Goal: Task Accomplishment & Management: Use online tool/utility

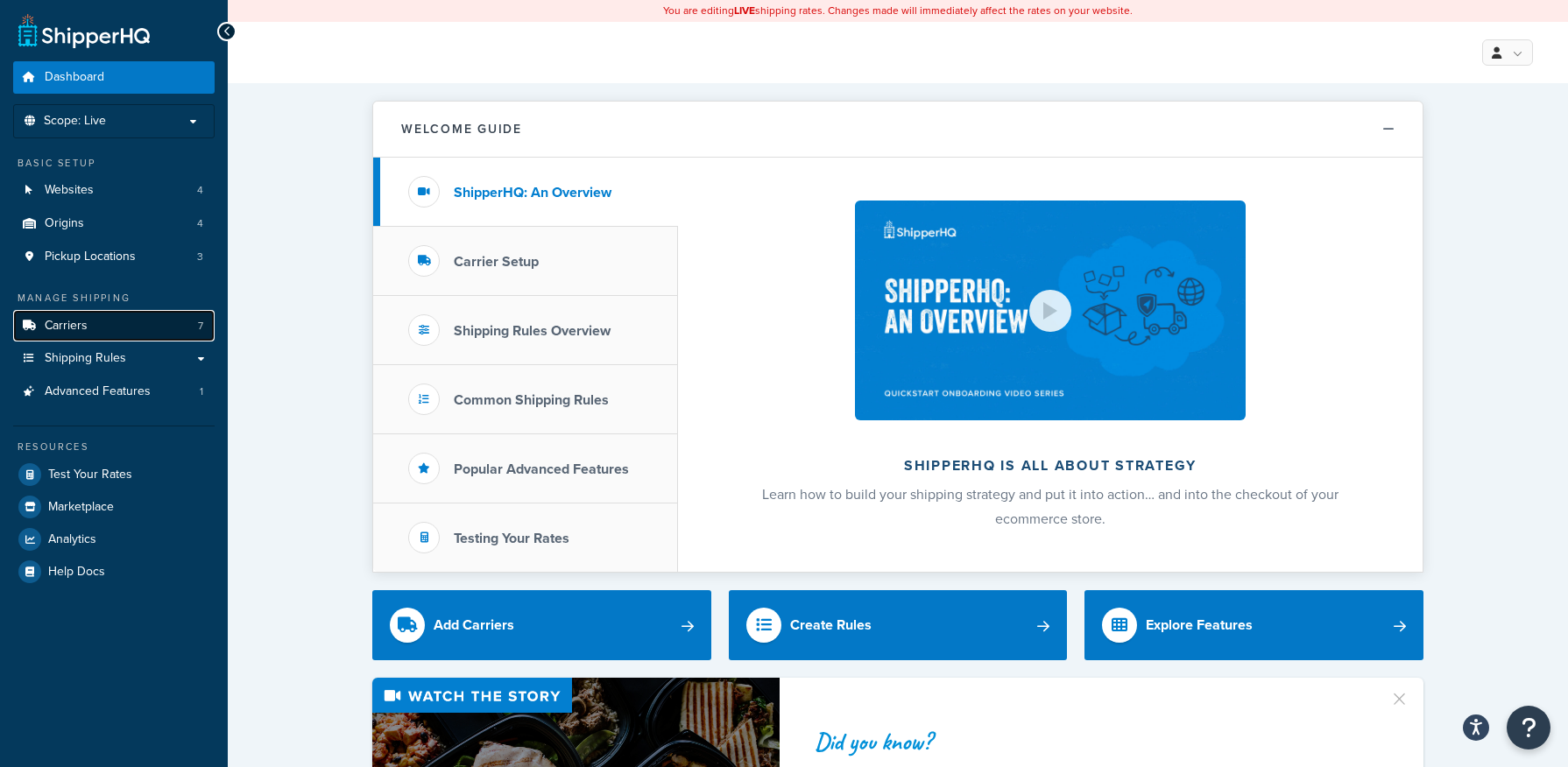
click at [120, 327] on link "Carriers 7" at bounding box center [114, 326] width 202 height 32
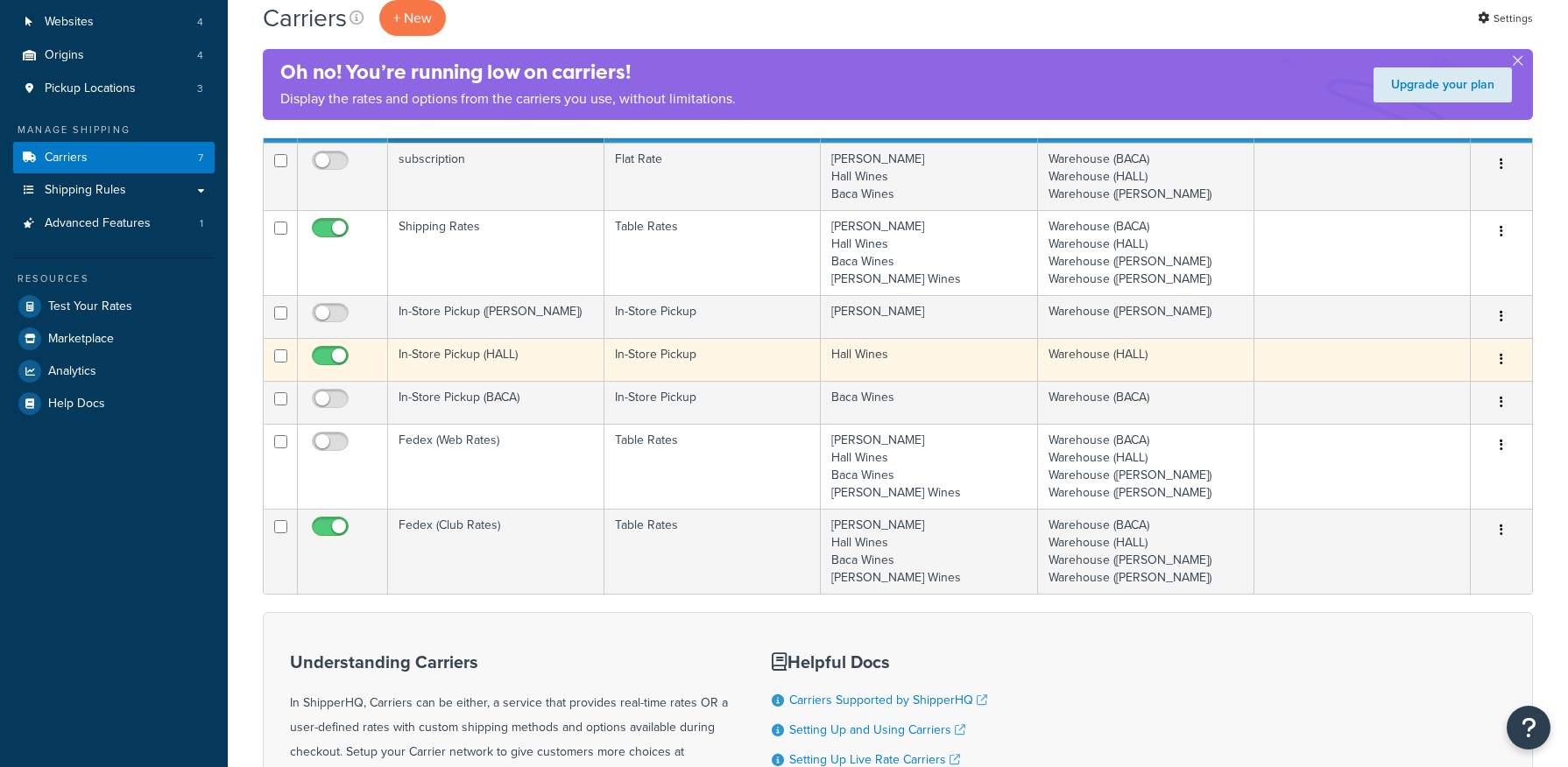
scroll to position [263, 0]
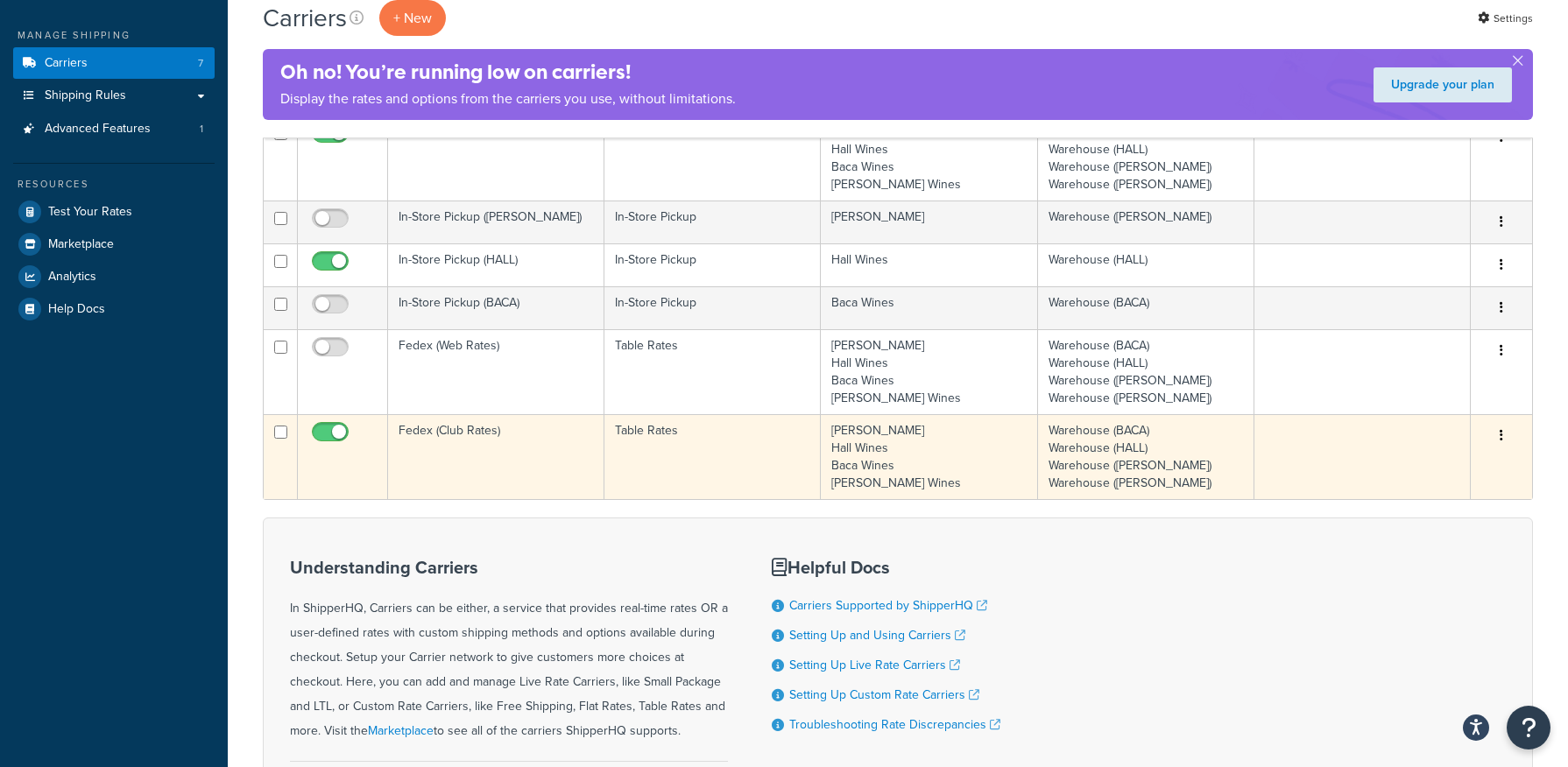
click at [1505, 430] on button "button" at bounding box center [1501, 436] width 24 height 28
click at [1419, 473] on link "Edit" at bounding box center [1430, 471] width 138 height 36
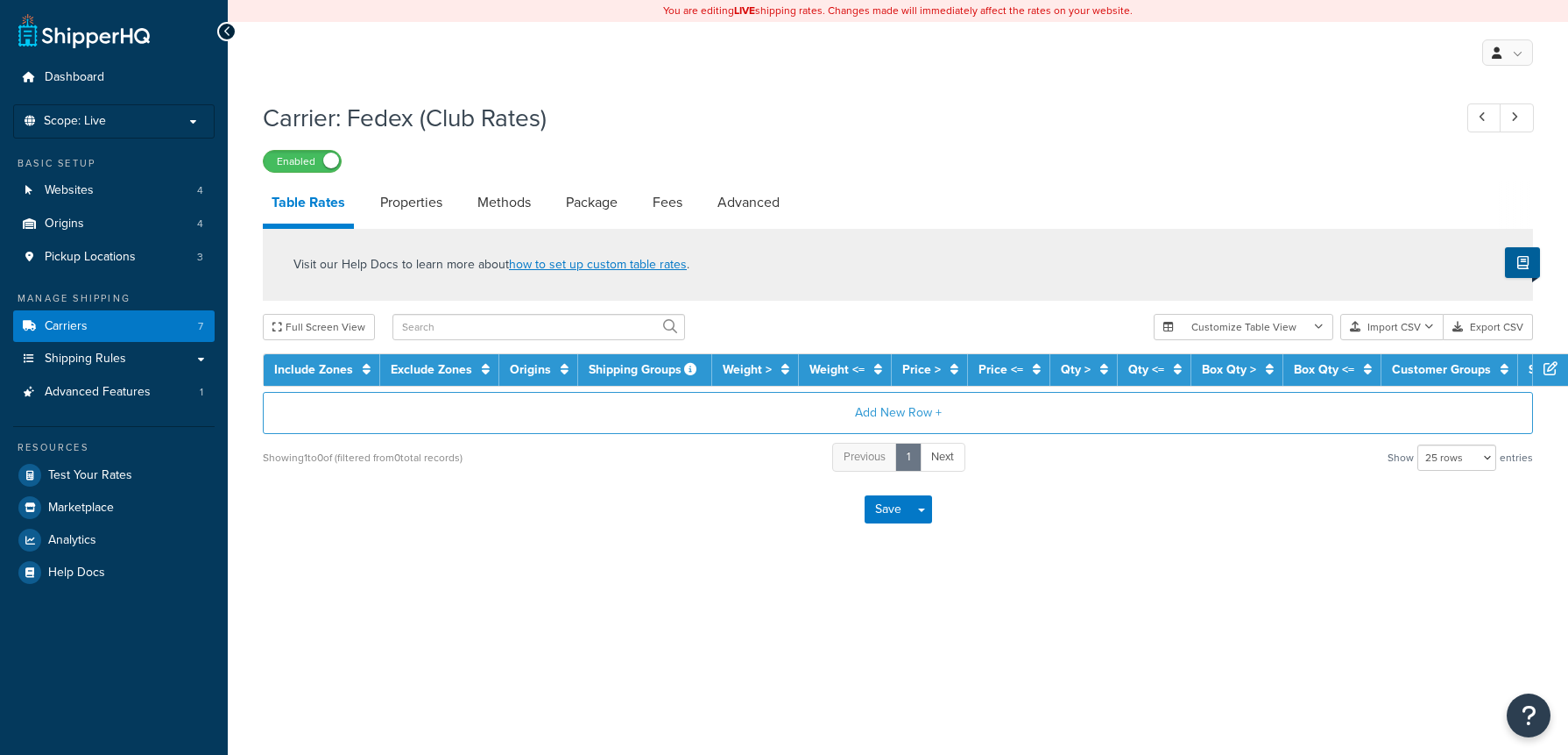
select select "25"
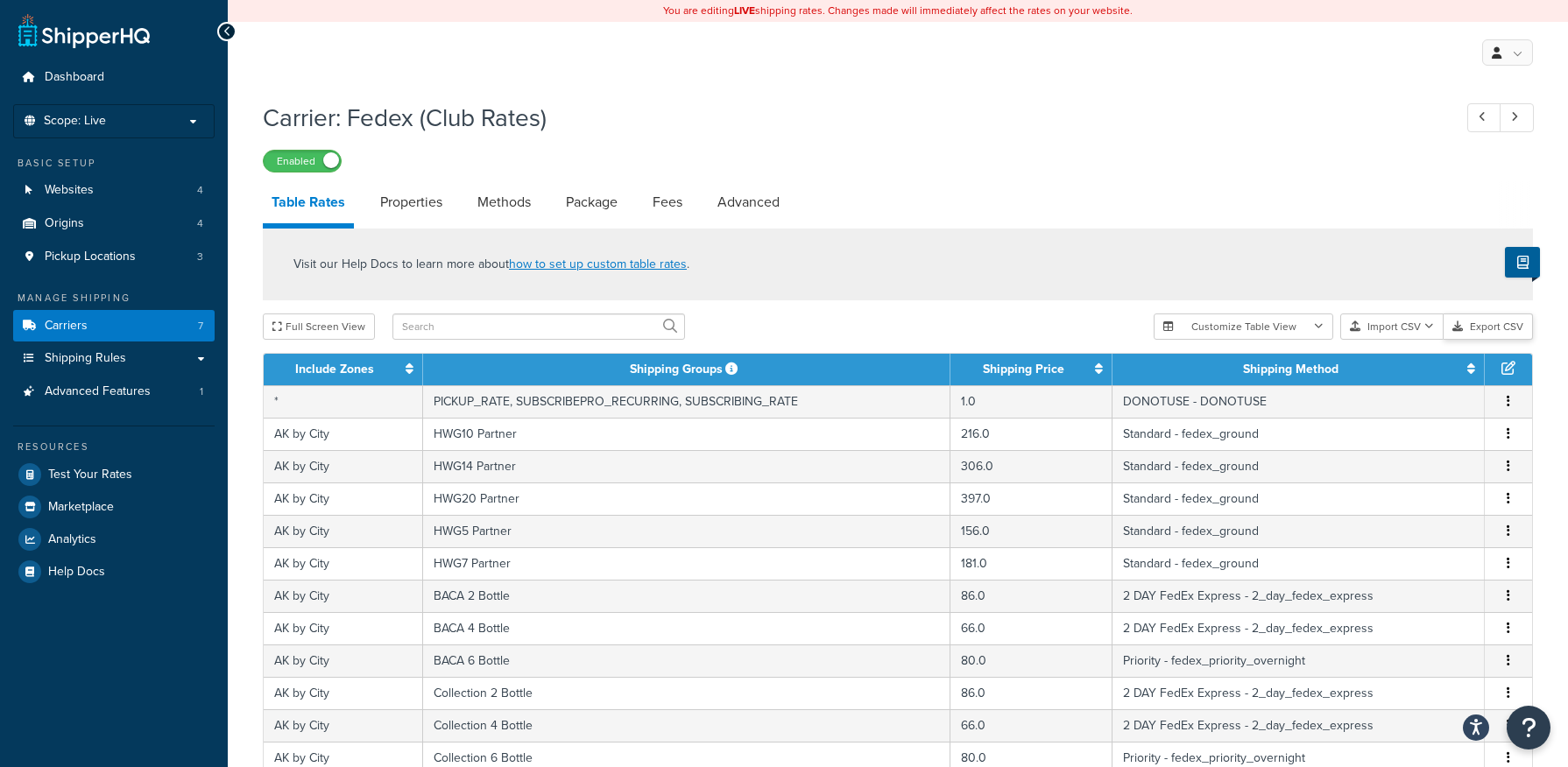
click at [1483, 332] on button "Export CSV" at bounding box center [1489, 326] width 89 height 26
